Goal: Navigation & Orientation: Find specific page/section

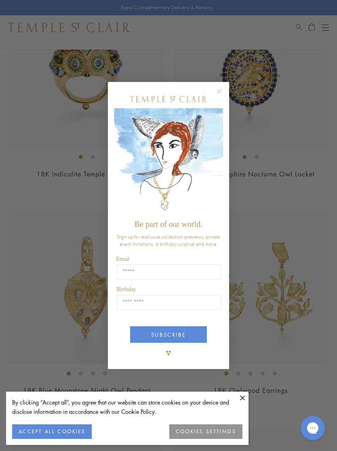
scroll to position [737, 0]
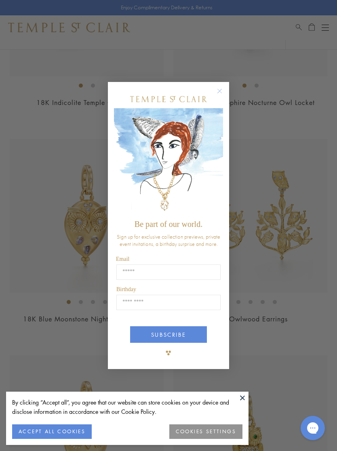
click at [225, 100] on button "Close dialog" at bounding box center [224, 95] width 10 height 10
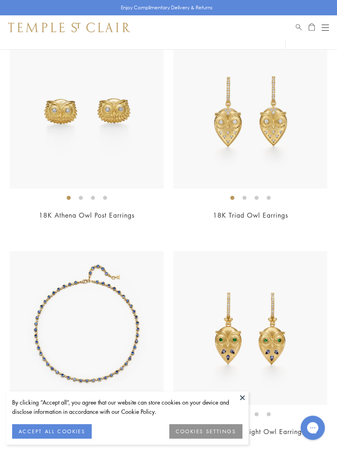
scroll to position [1703, 0]
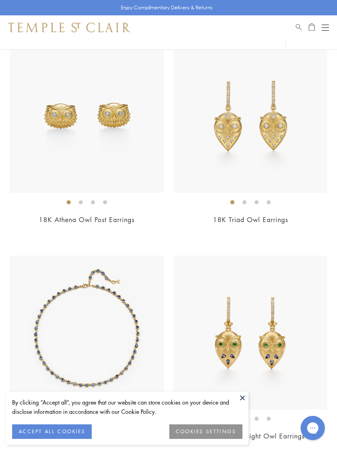
click at [324, 26] on button "Open navigation" at bounding box center [325, 28] width 7 height 10
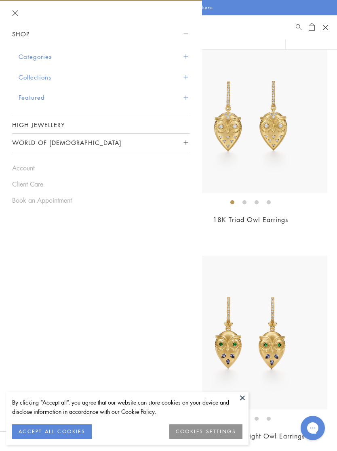
click at [36, 74] on button "Collections" at bounding box center [104, 77] width 171 height 21
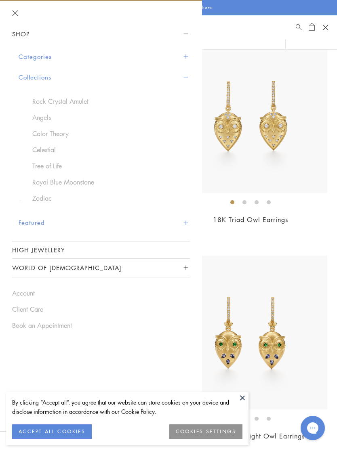
click at [42, 114] on link "Angels" at bounding box center [107, 117] width 150 height 9
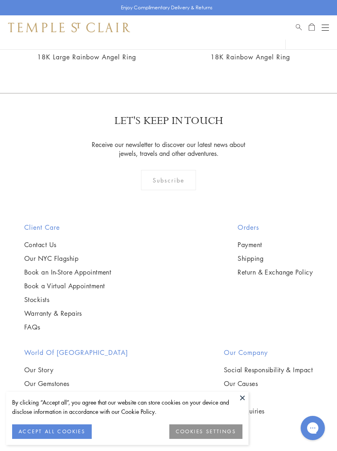
scroll to position [2124, 0]
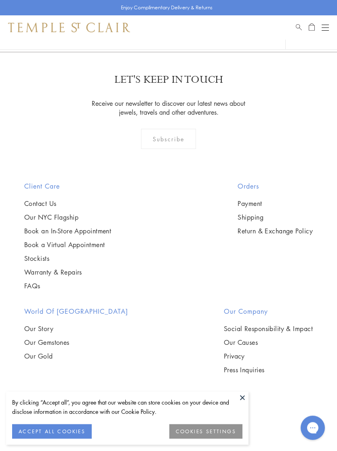
click at [248, 403] on div "Back to Top LET'S KEEP IN TOUCH Receive our newsletter to discover our latest n…" at bounding box center [168, 252] width 337 height 400
click at [244, 404] on button at bounding box center [242, 398] width 12 height 12
